Goal: Information Seeking & Learning: Learn about a topic

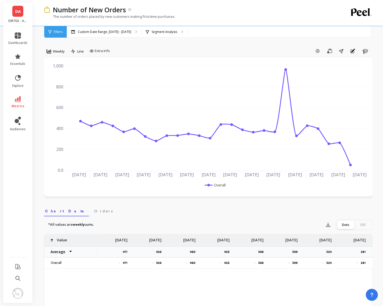
click at [16, 13] on span "DA" at bounding box center [17, 11] width 5 height 6
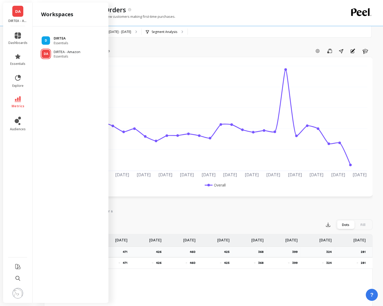
click at [63, 41] on span "Essentials" at bounding box center [61, 43] width 14 height 4
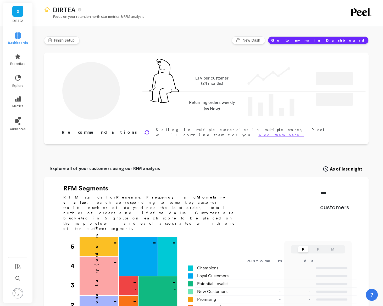
type input "Champions"
type input "13318"
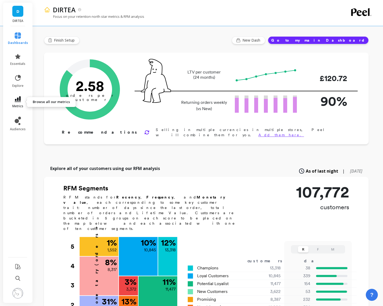
click at [15, 101] on icon at bounding box center [18, 99] width 6 height 6
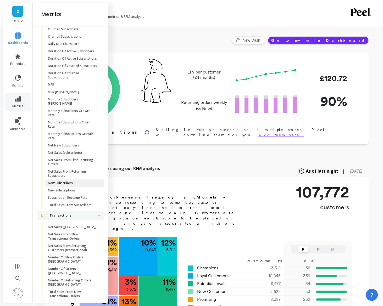
scroll to position [1436, 0]
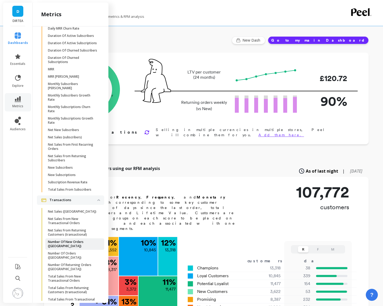
click at [73, 240] on p "Number Of New Orders ([GEOGRAPHIC_DATA])" at bounding box center [73, 244] width 50 height 8
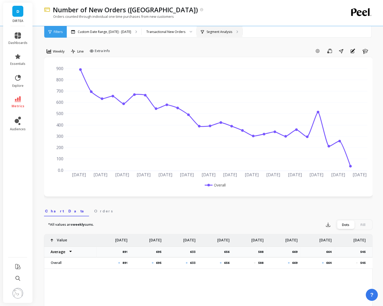
click at [213, 33] on p "Segment Analysis" at bounding box center [220, 32] width 26 height 4
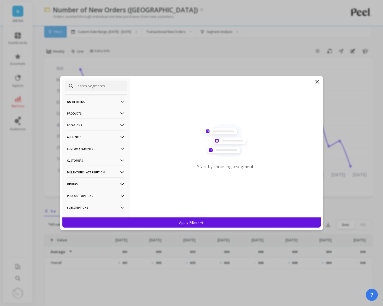
click at [106, 113] on p "Products" at bounding box center [96, 113] width 58 height 13
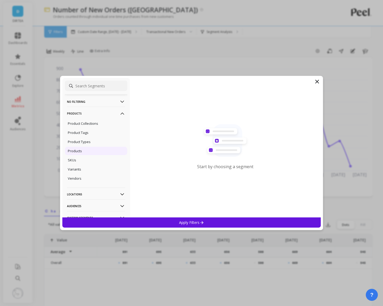
click at [85, 150] on div "Products" at bounding box center [96, 151] width 62 height 8
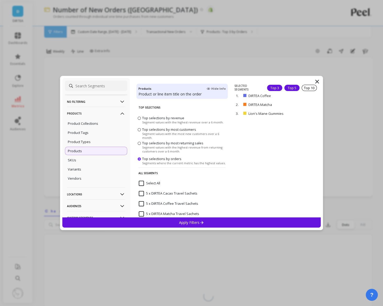
click at [292, 89] on div "Top 5" at bounding box center [291, 88] width 15 height 6
click at [214, 224] on div "Apply Filters" at bounding box center [191, 223] width 259 height 10
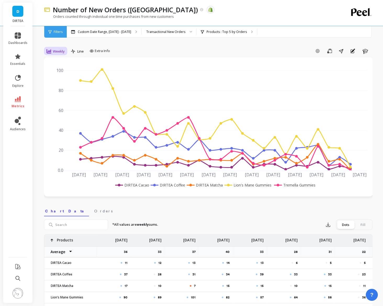
click at [60, 51] on span "Weekly" at bounding box center [59, 51] width 12 height 5
click at [62, 92] on div "Monthly" at bounding box center [63, 93] width 30 height 5
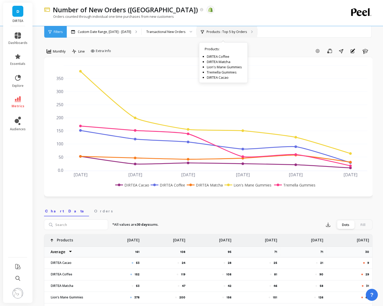
click at [224, 35] on div "Products : Top 5 by Orders Products : DIRTEA Coffee DIRTEA Matcha Lion's Mane G…" at bounding box center [227, 32] width 60 height 12
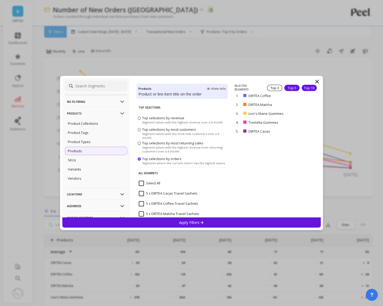
click at [312, 90] on div "Top 10" at bounding box center [309, 88] width 15 height 6
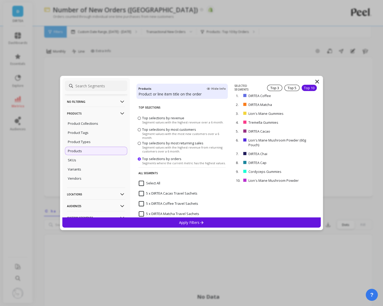
click at [247, 225] on div "Apply Filters" at bounding box center [191, 223] width 259 height 10
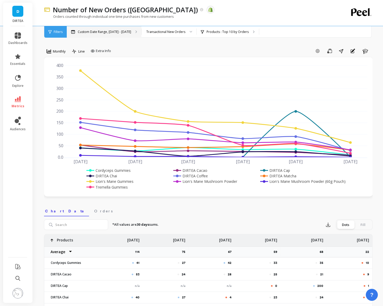
click at [118, 30] on p "Custom Date Range, [DATE] - [DATE]" at bounding box center [104, 32] width 53 height 4
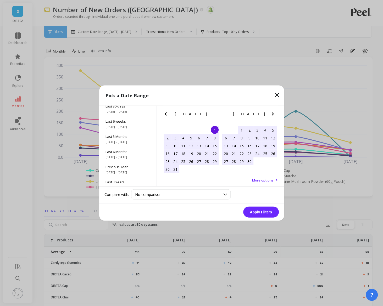
scroll to position [71, 0]
click at [271, 115] on icon "Next Month" at bounding box center [273, 114] width 6 height 6
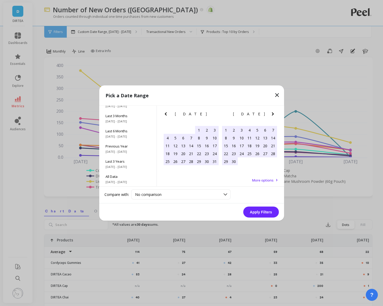
click at [271, 115] on icon "Next Month" at bounding box center [273, 114] width 6 height 6
click at [183, 130] on div "1" at bounding box center [183, 130] width 8 height 8
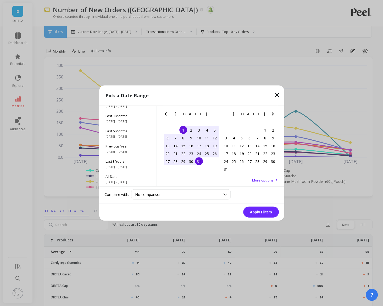
click at [196, 161] on div "31" at bounding box center [199, 162] width 8 height 8
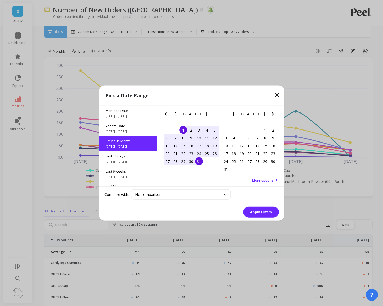
click at [256, 212] on button "Apply Filters" at bounding box center [261, 212] width 36 height 11
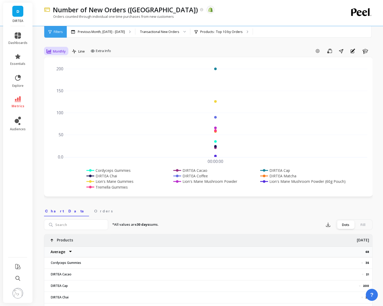
click at [62, 52] on span "Monthly" at bounding box center [59, 51] width 13 height 5
click at [56, 67] on div "All" at bounding box center [63, 63] width 36 height 9
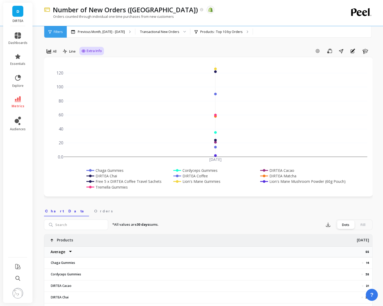
click at [88, 51] on span "Extra Info" at bounding box center [94, 50] width 15 height 5
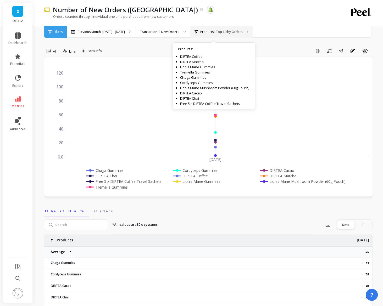
click at [225, 31] on p "Products : Top 10 by Orders" at bounding box center [221, 32] width 42 height 4
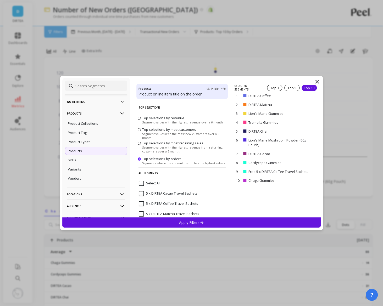
click at [84, 100] on p "No filtering" at bounding box center [96, 101] width 58 height 13
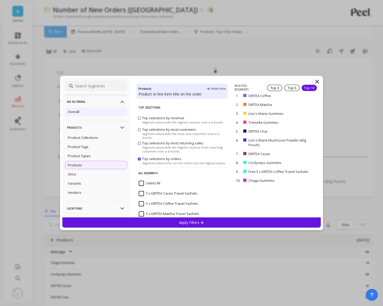
click at [72, 112] on p "Overall" at bounding box center [74, 111] width 12 height 5
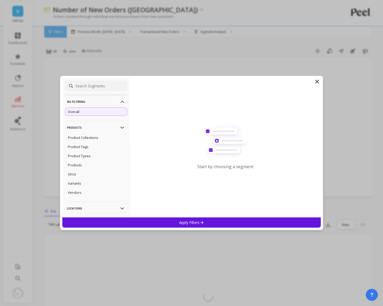
click at [183, 221] on p "Apply Filters" at bounding box center [191, 222] width 25 height 5
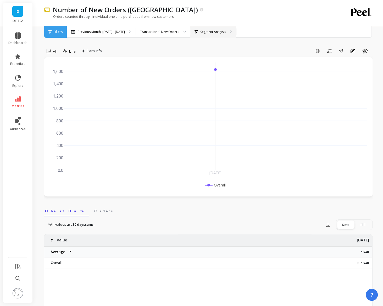
click at [209, 31] on p "Segment Analysis" at bounding box center [213, 32] width 26 height 4
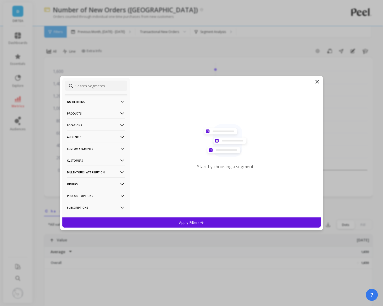
click at [106, 111] on p "Products" at bounding box center [96, 113] width 58 height 13
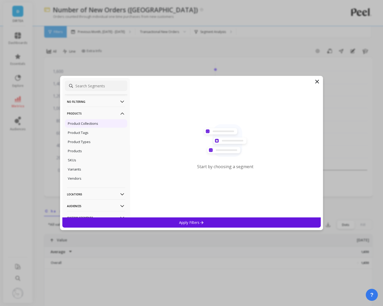
click at [88, 123] on p "Product Collections" at bounding box center [83, 123] width 30 height 5
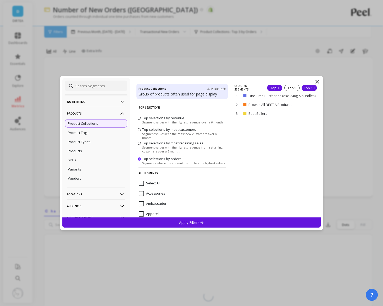
click at [308, 86] on div "Top 10" at bounding box center [309, 88] width 15 height 6
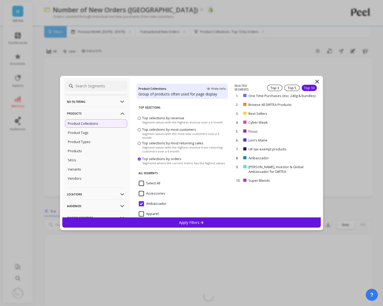
click at [233, 225] on div "Apply Filters" at bounding box center [191, 223] width 259 height 10
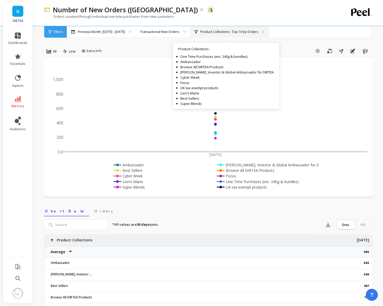
click at [232, 31] on p "Product Collections : Top 10 by Orders" at bounding box center [229, 32] width 58 height 4
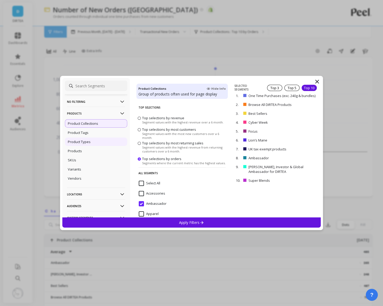
click at [102, 146] on div "Product Types" at bounding box center [96, 142] width 62 height 8
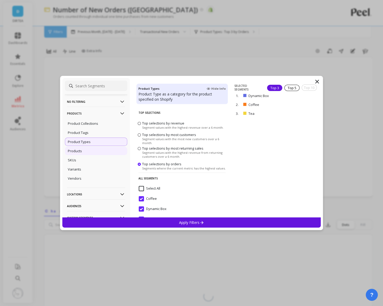
click at [79, 153] on div "Products" at bounding box center [96, 151] width 62 height 8
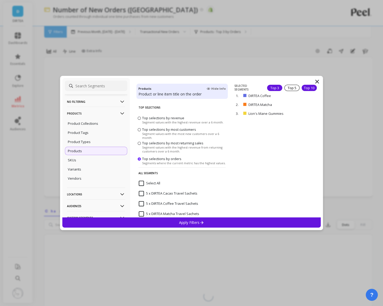
click at [315, 86] on div "Top 10" at bounding box center [309, 88] width 15 height 6
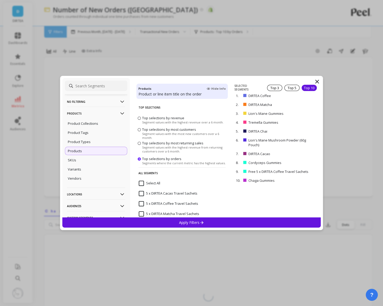
click at [218, 228] on div "Apply Filters" at bounding box center [191, 223] width 259 height 10
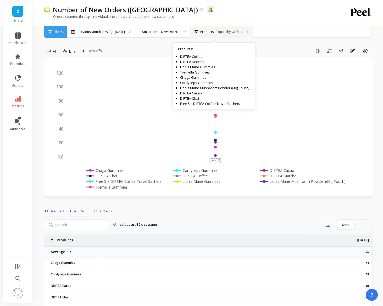
click at [209, 30] on p "Products : Top 10 by Orders" at bounding box center [221, 32] width 42 height 4
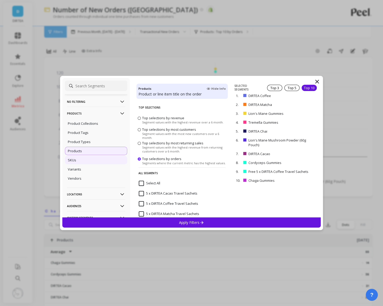
click at [93, 160] on div "SKUs" at bounding box center [96, 160] width 62 height 8
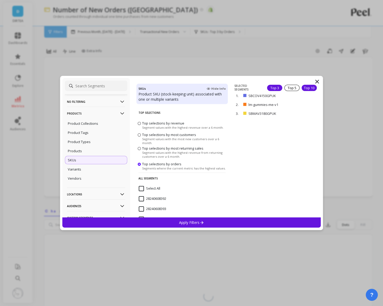
click at [315, 88] on div "Top 10" at bounding box center [309, 88] width 15 height 6
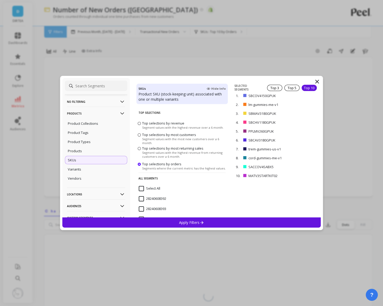
click at [247, 221] on div "Apply Filters" at bounding box center [191, 223] width 259 height 10
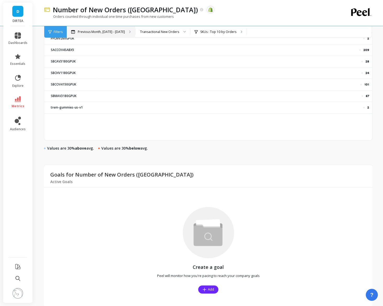
scroll to position [280, 0]
